Goal: Task Accomplishment & Management: Manage account settings

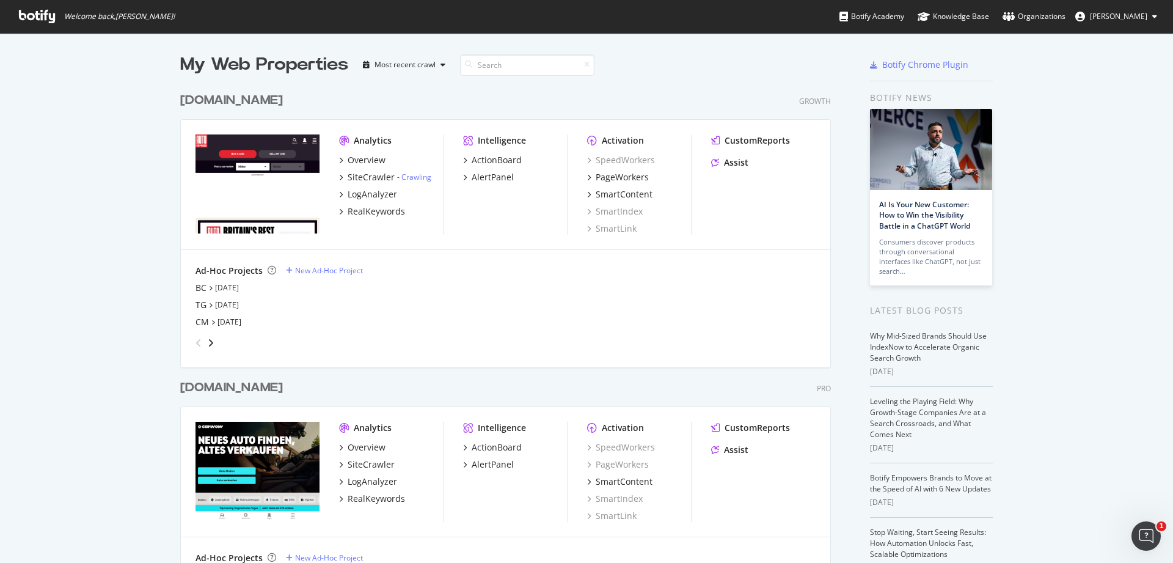
click at [254, 98] on div "[DOMAIN_NAME]" at bounding box center [231, 101] width 103 height 18
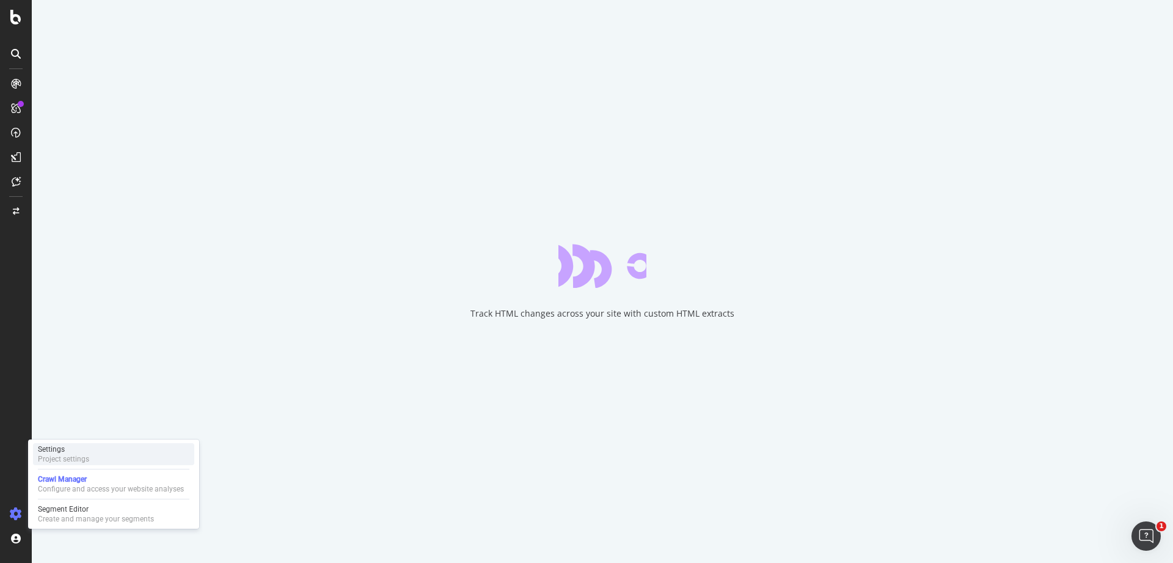
click at [100, 454] on div "Settings Project settings" at bounding box center [113, 454] width 161 height 22
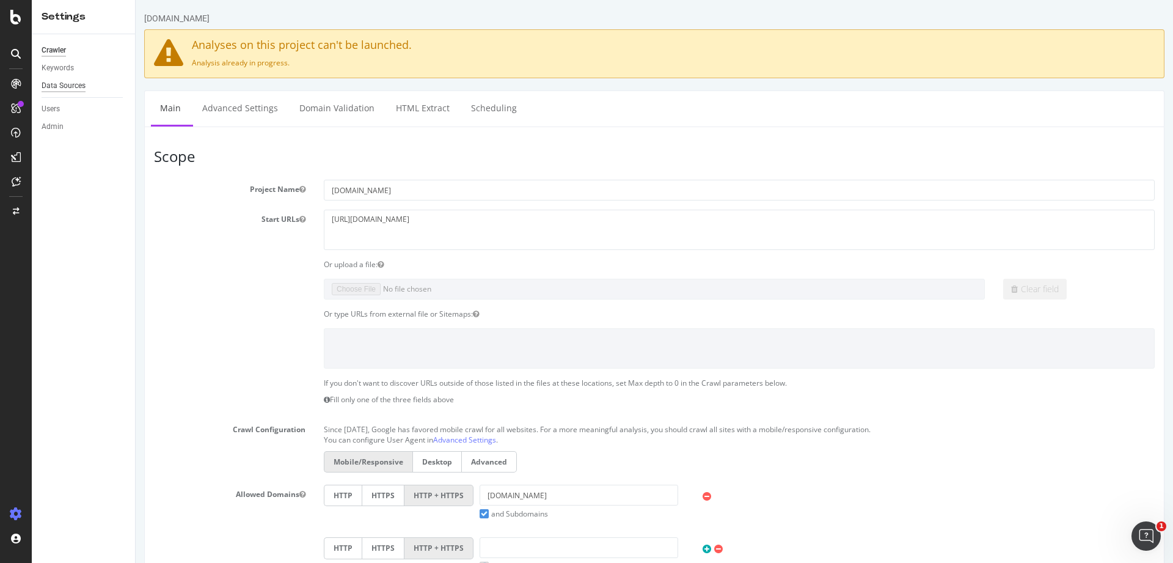
click at [85, 90] on div "Data Sources" at bounding box center [64, 85] width 44 height 13
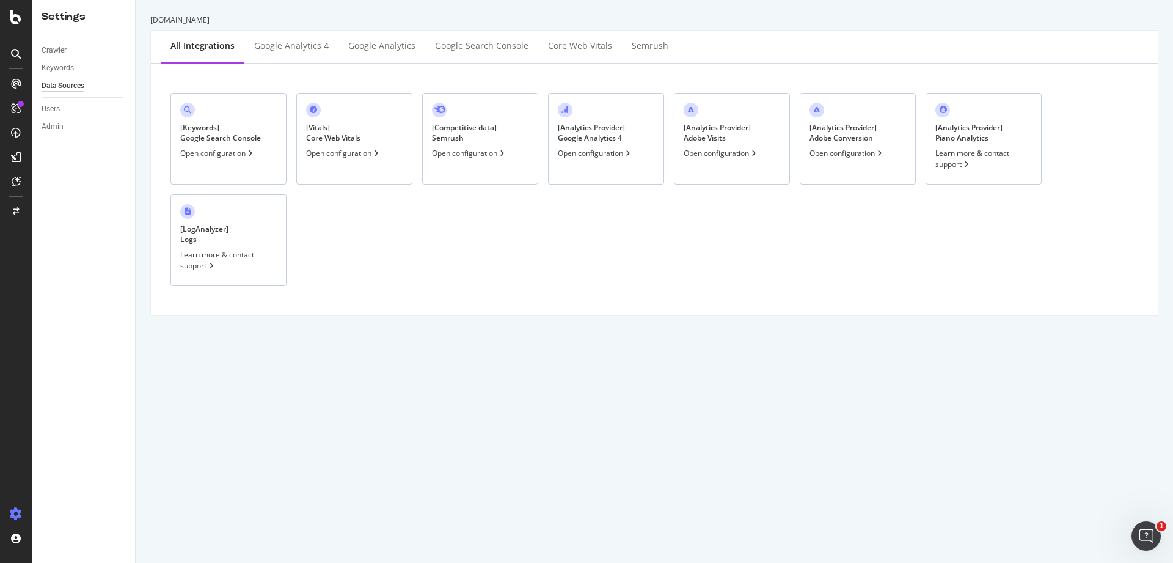
click at [617, 161] on div "[ Analytics Provider ] Google Analytics 4 Open configuration" at bounding box center [606, 139] width 116 height 92
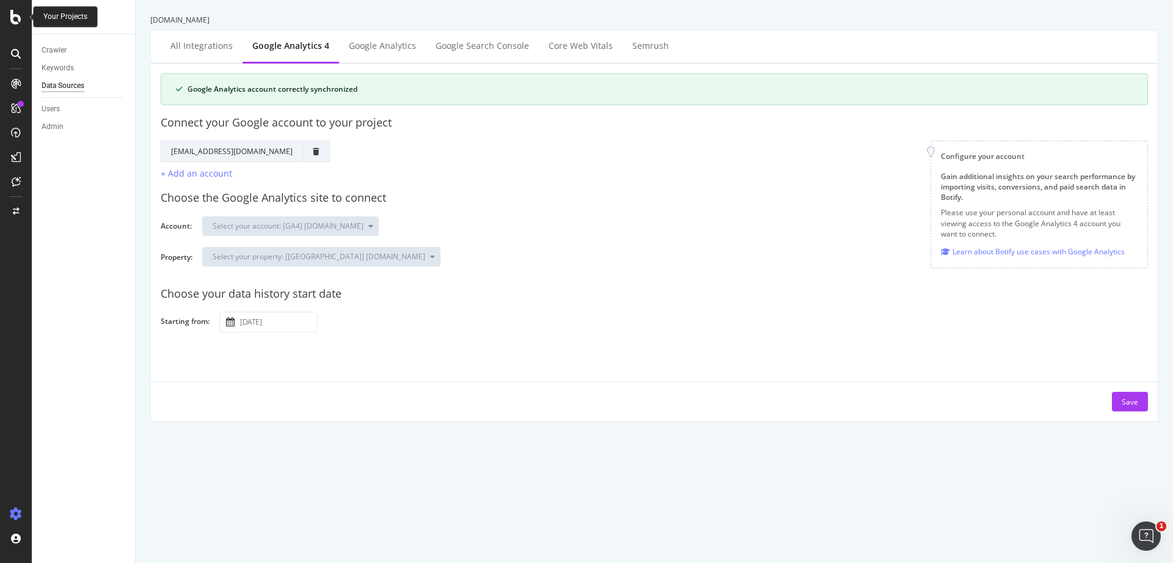
click at [21, 12] on div at bounding box center [15, 17] width 29 height 15
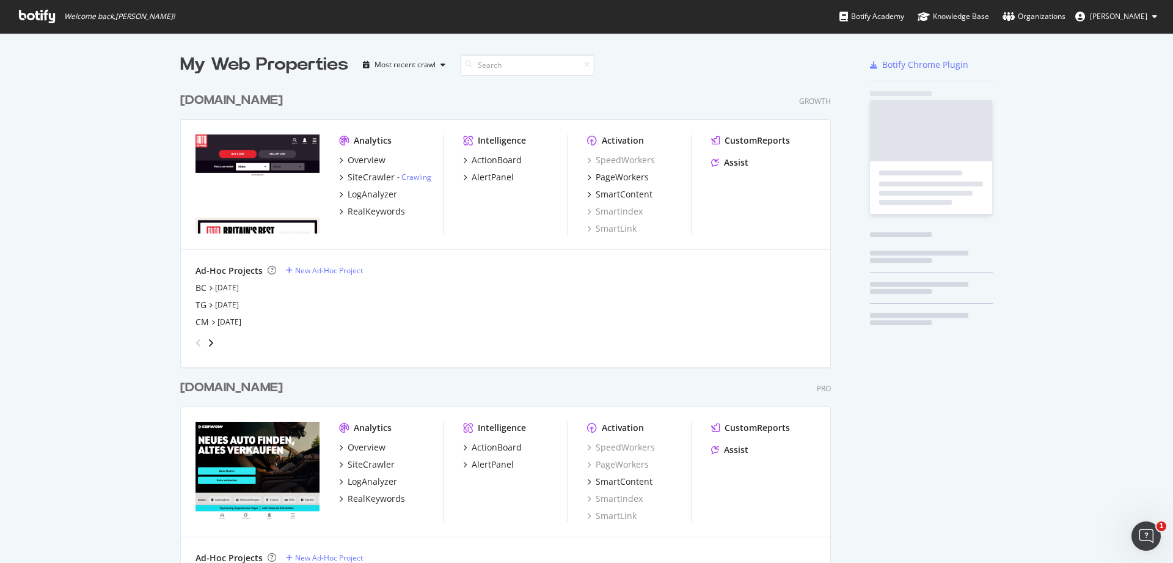
scroll to position [554, 1155]
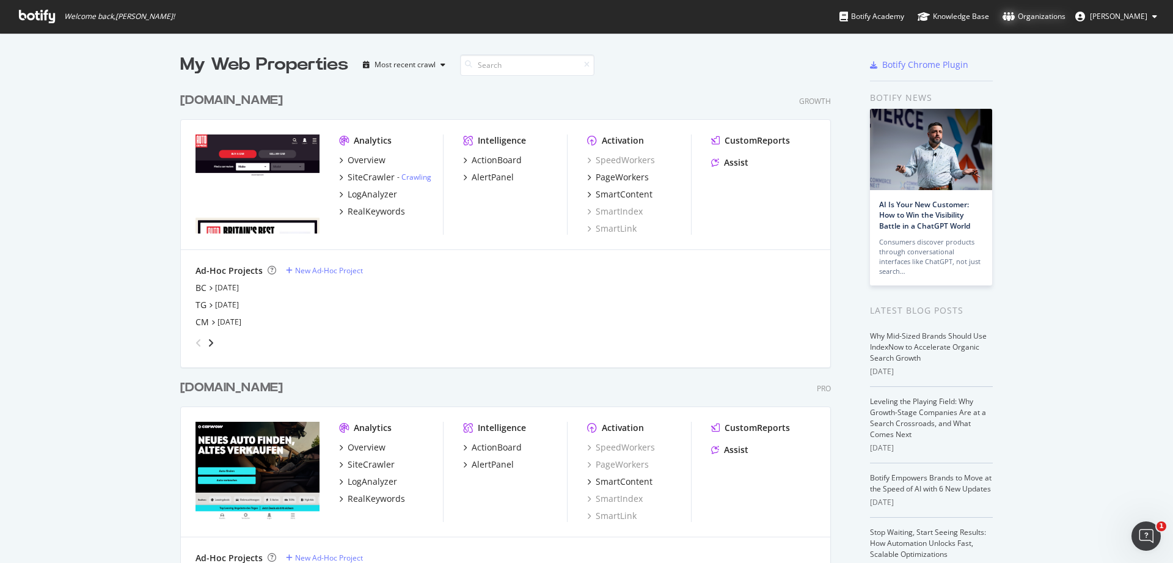
click at [1037, 17] on div "Organizations" at bounding box center [1034, 16] width 63 height 12
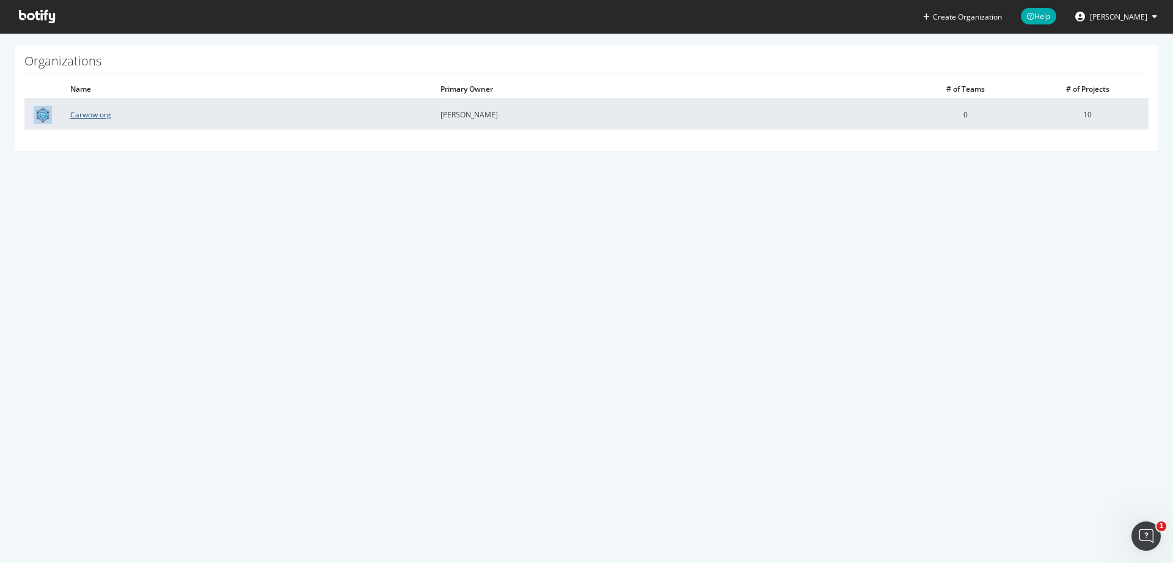
click at [98, 117] on link "Carwow org" at bounding box center [90, 114] width 41 height 10
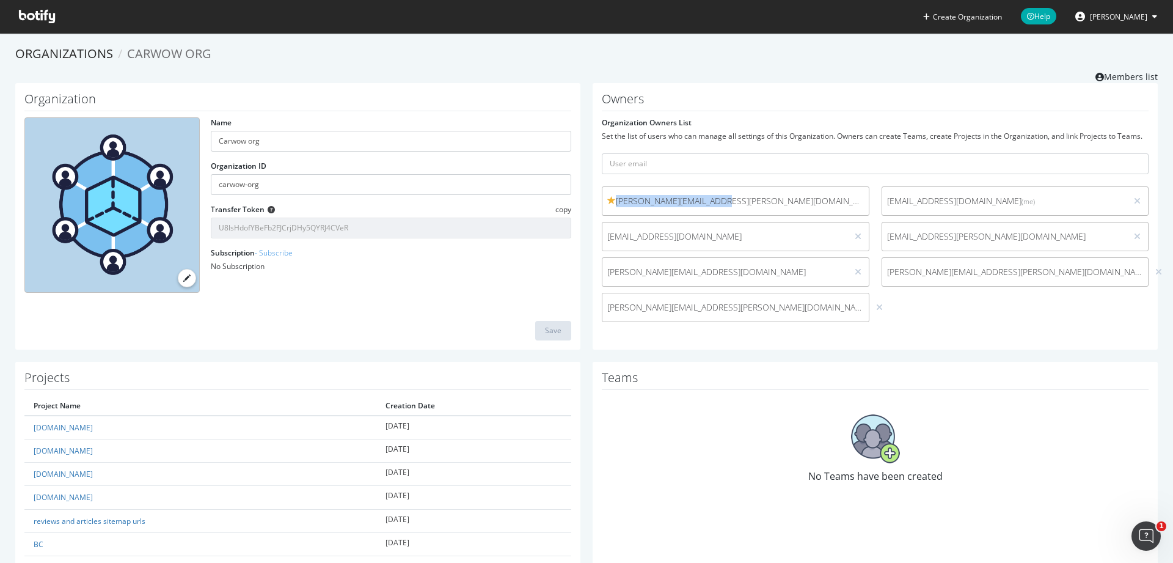
drag, startPoint x: 724, startPoint y: 200, endPoint x: 613, endPoint y: 204, distance: 111.3
click at [612, 205] on span "juan.vargas@carwow.co.uk" at bounding box center [735, 201] width 257 height 12
click at [1103, 16] on span "Itziar Paco Muro" at bounding box center [1118, 17] width 57 height 10
click at [1092, 155] on span "Log Out" at bounding box center [1096, 150] width 26 height 10
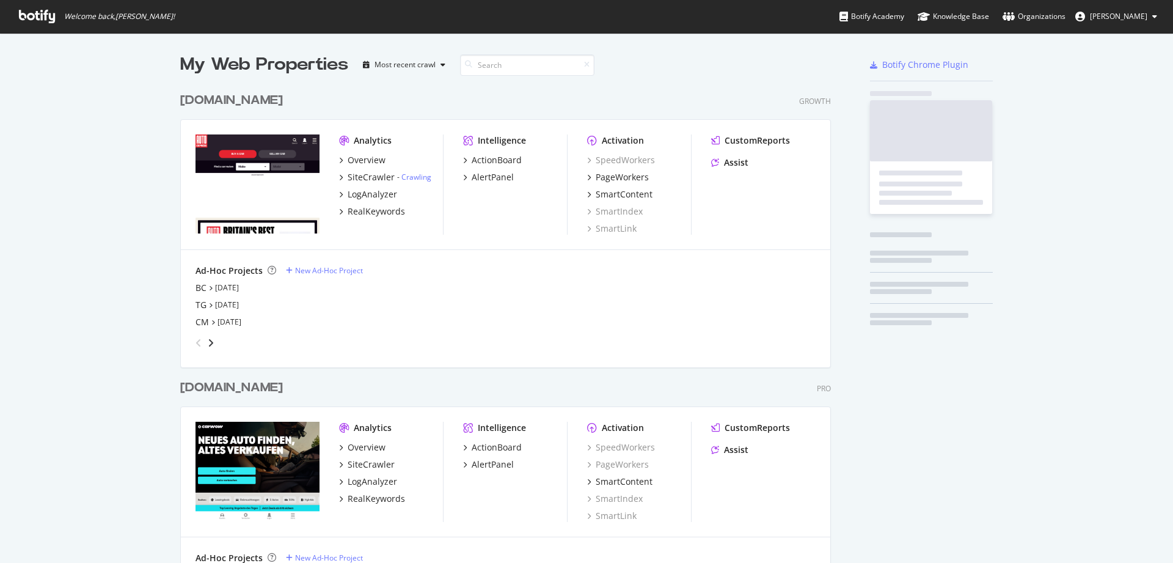
scroll to position [920, 651]
